Goal: Transaction & Acquisition: Purchase product/service

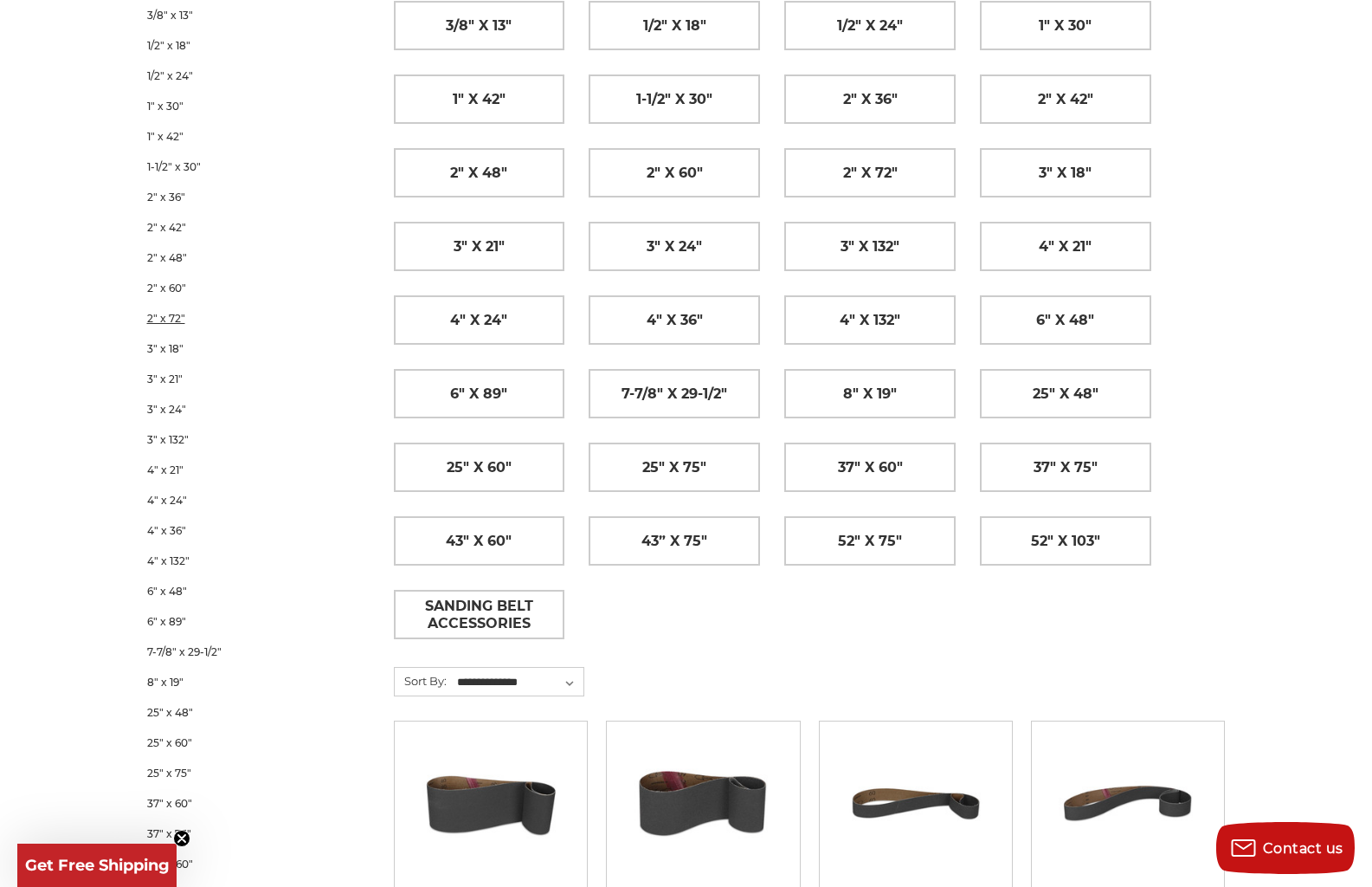
scroll to position [346, 0]
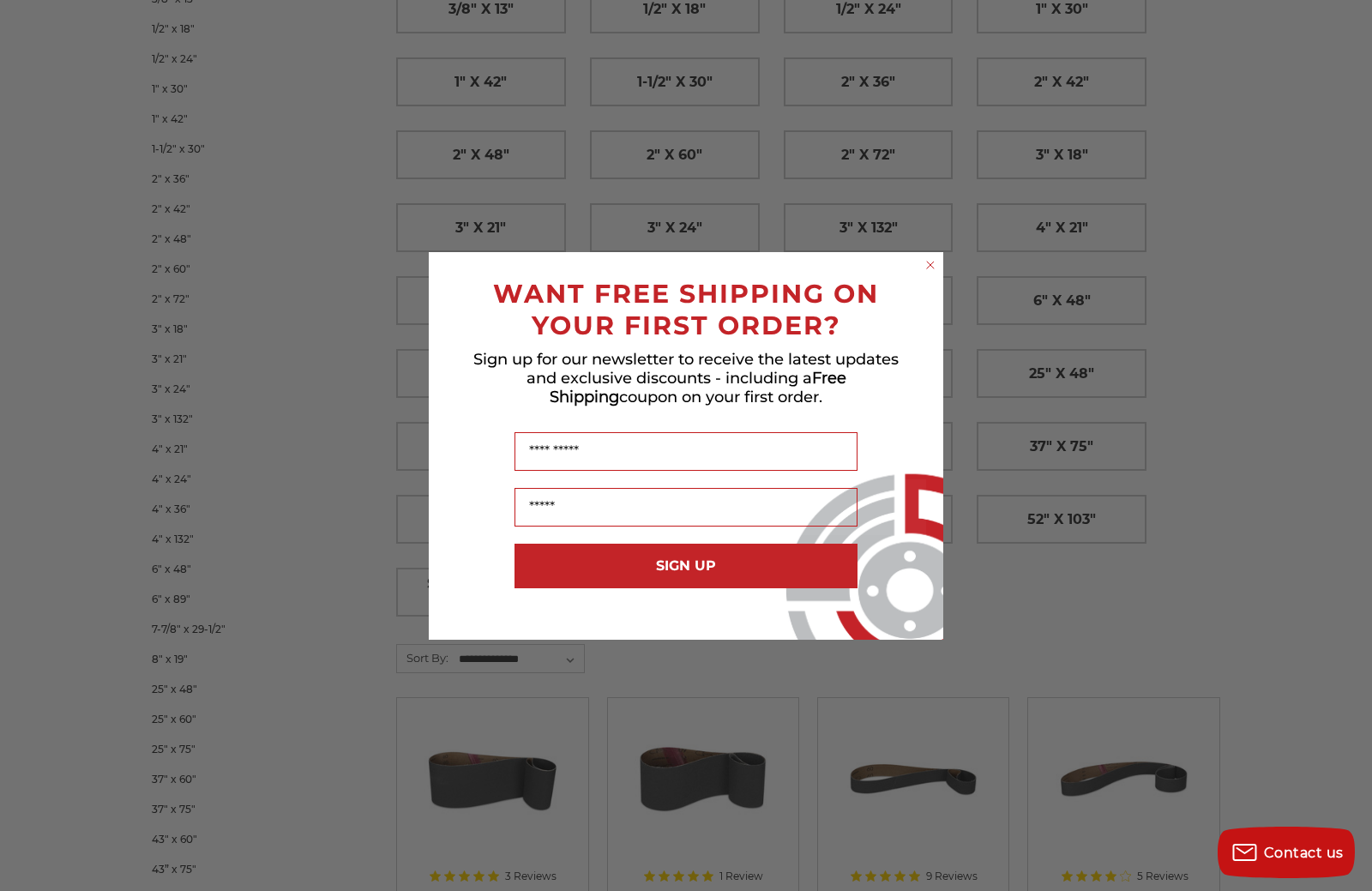
click at [930, 264] on icon "Close dialog" at bounding box center [930, 264] width 7 height 7
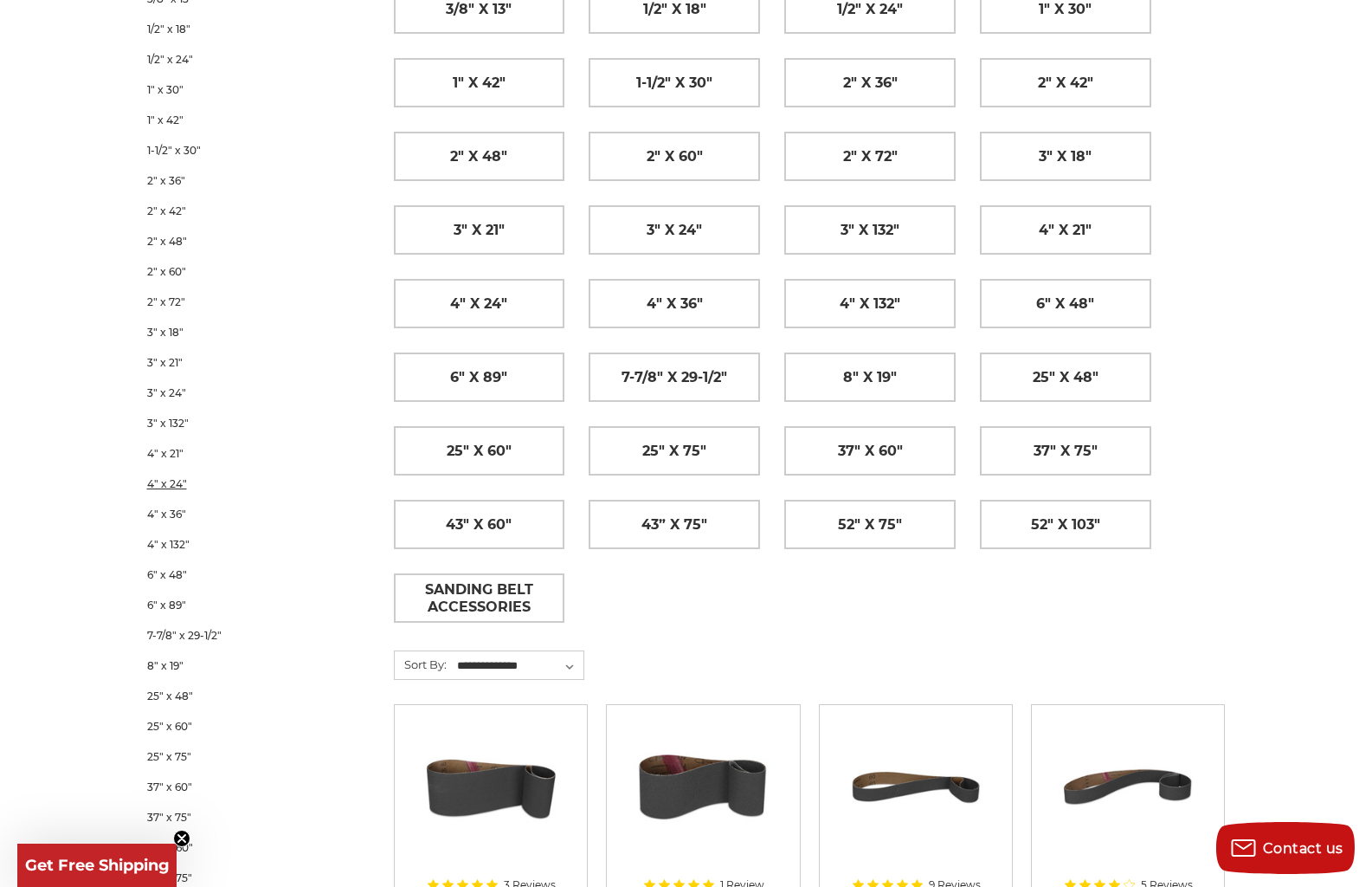
click at [165, 484] on link "4" x 24"" at bounding box center [248, 484] width 201 height 31
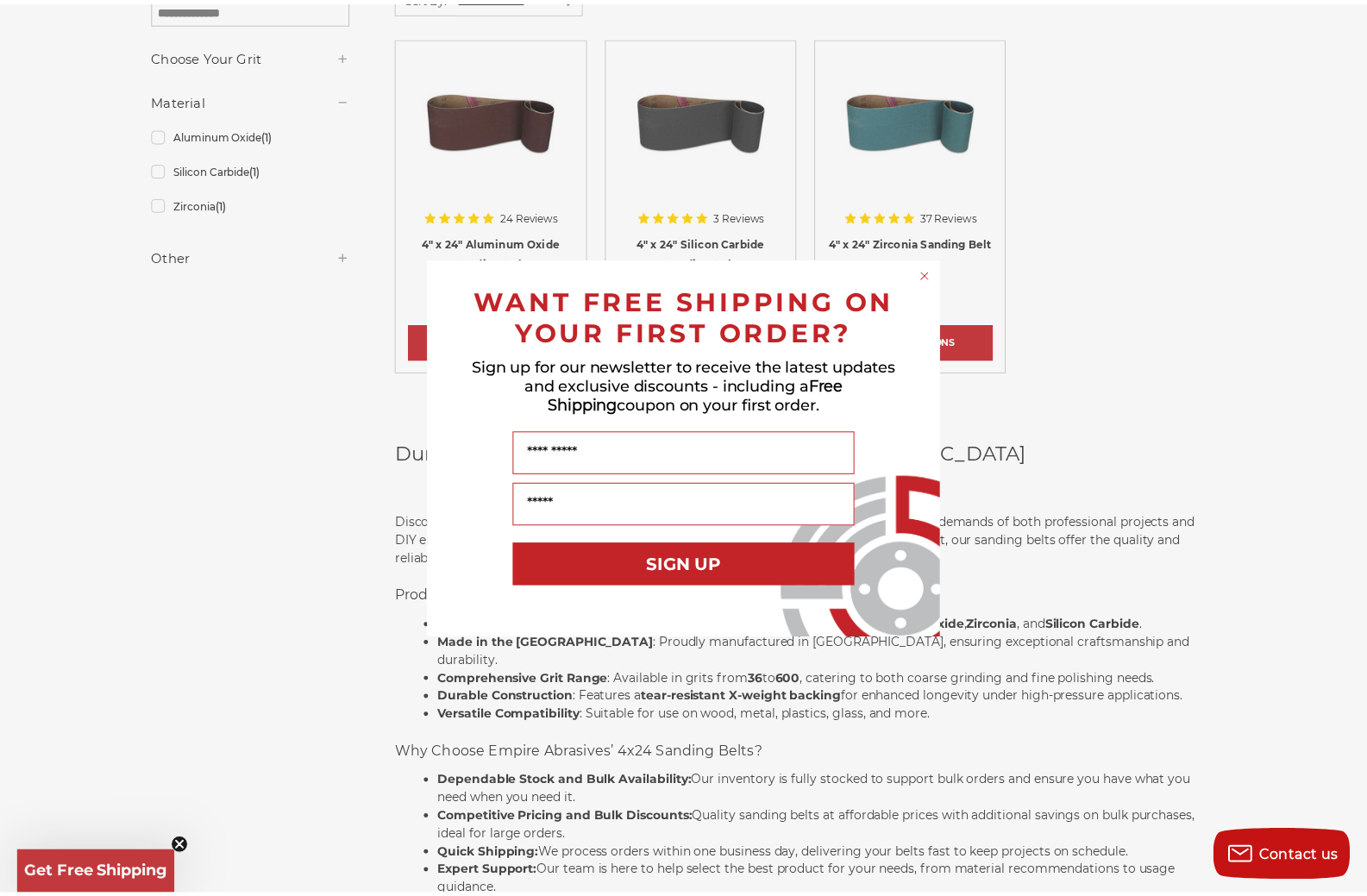
scroll to position [431, 0]
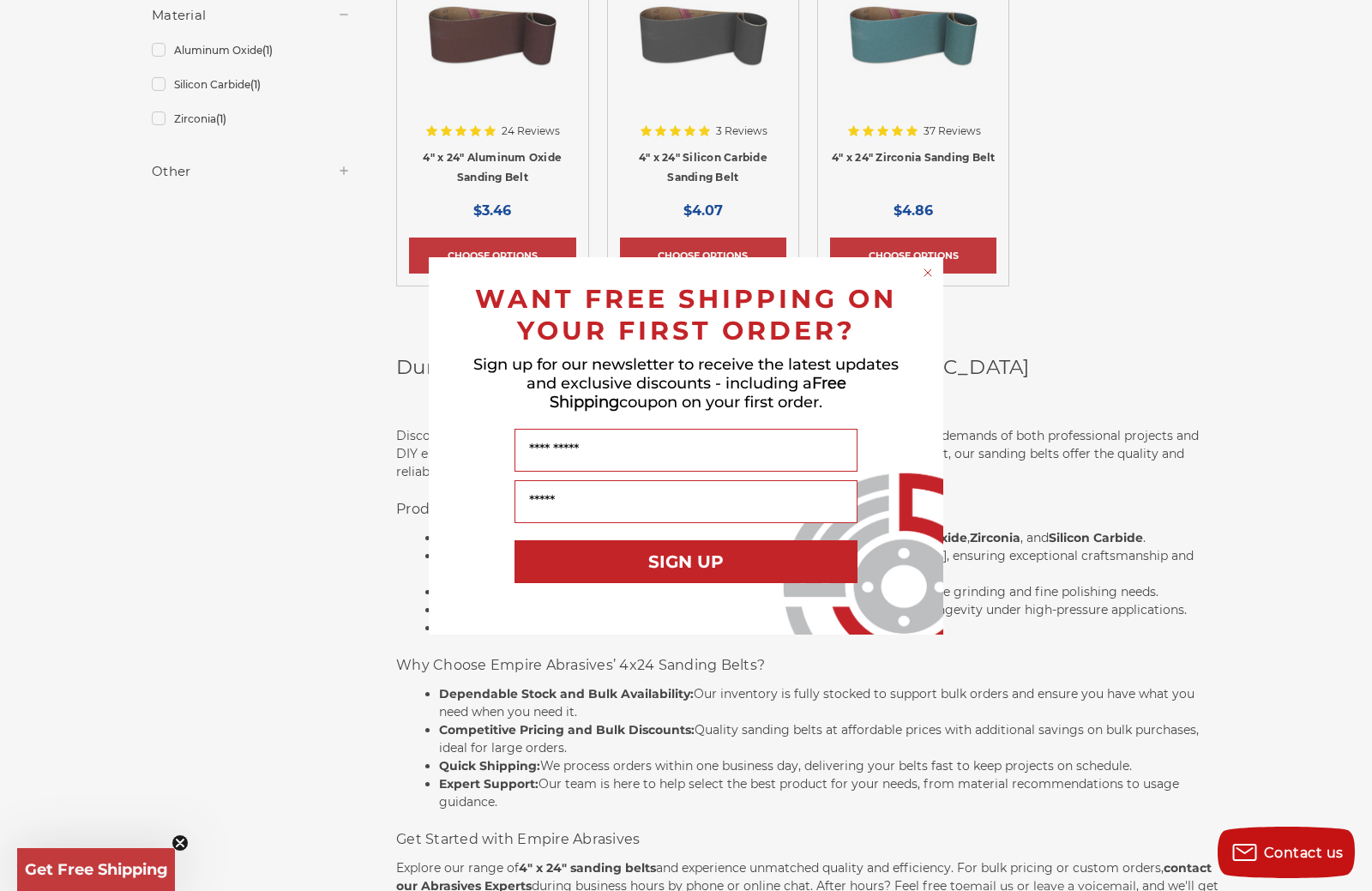
click at [928, 269] on circle "Close dialog" at bounding box center [928, 272] width 16 height 16
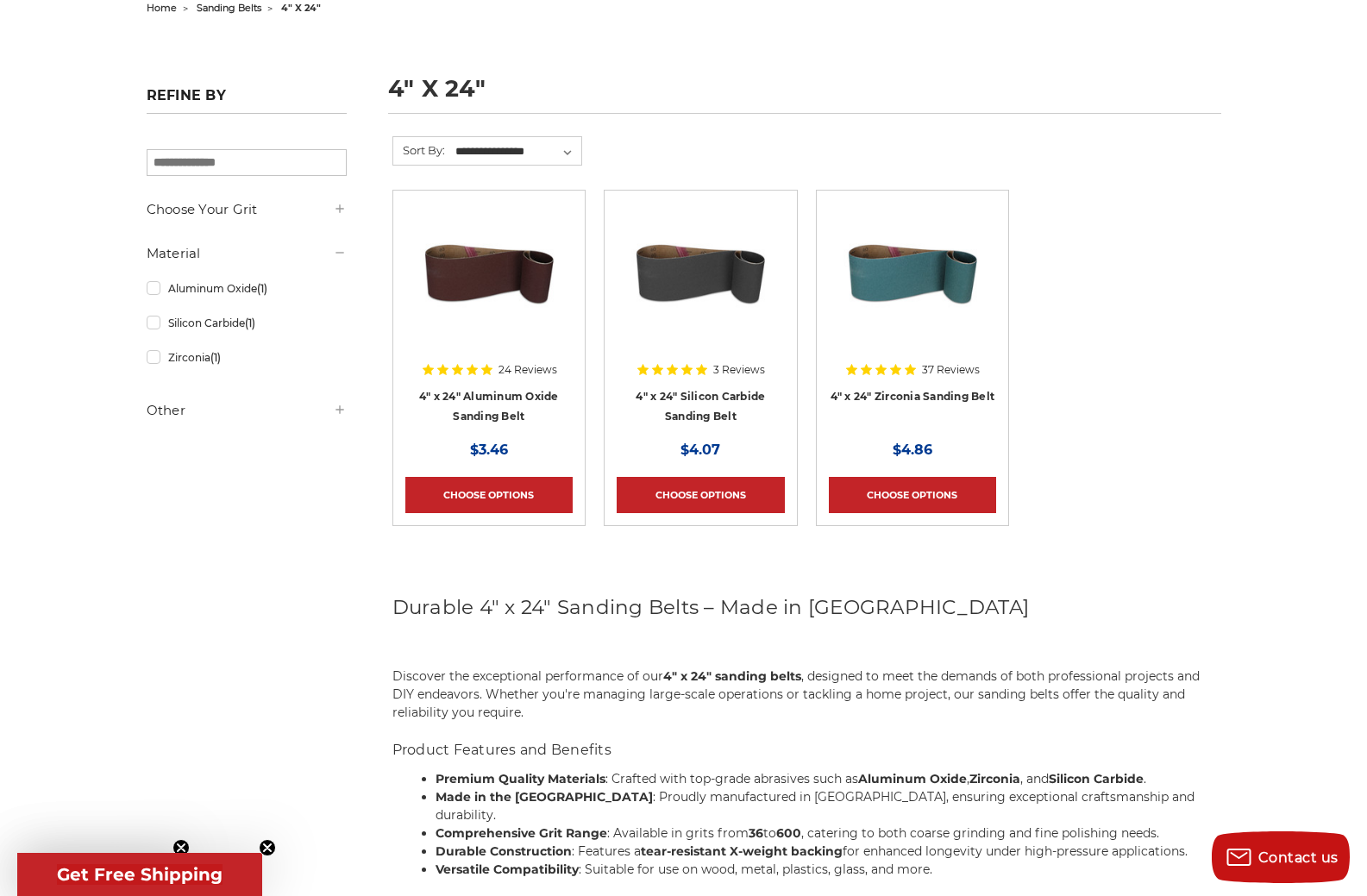
scroll to position [173, 0]
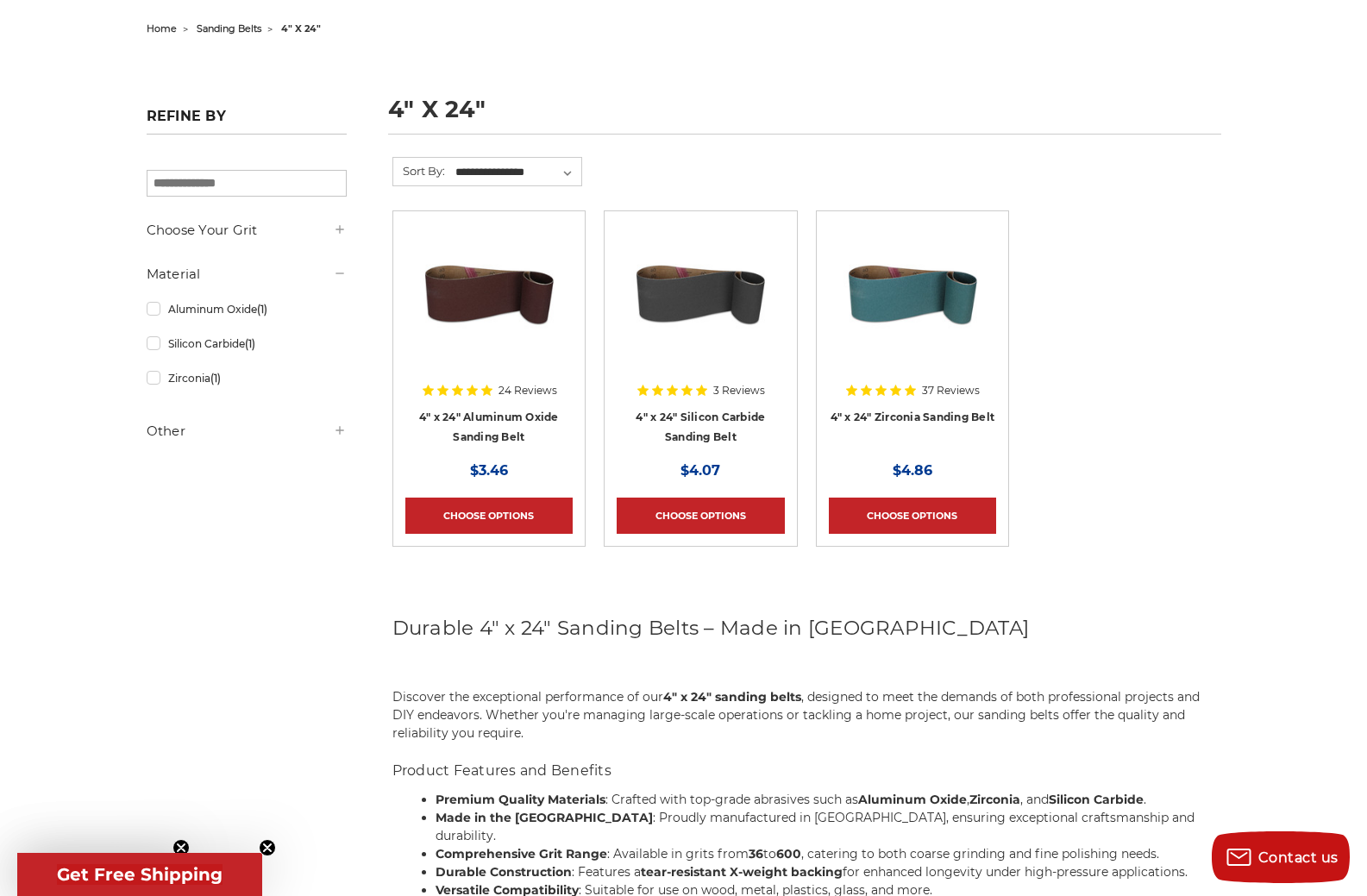
click at [341, 431] on icon at bounding box center [339, 430] width 13 height 13
click at [504, 517] on link "Choose Options" at bounding box center [489, 516] width 168 height 36
